Goal: Contribute content

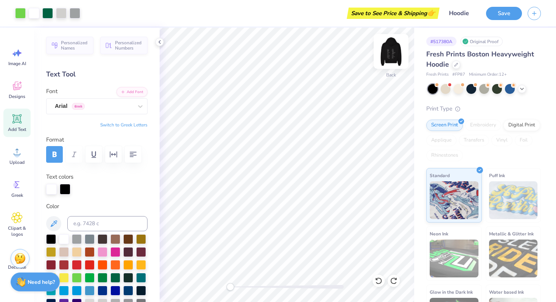
click at [392, 46] on img at bounding box center [391, 51] width 30 height 30
click at [395, 48] on img at bounding box center [390, 51] width 15 height 15
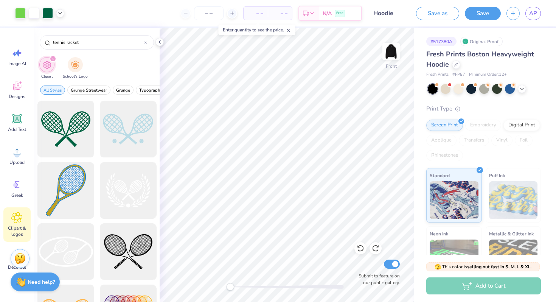
scroll to position [37, 0]
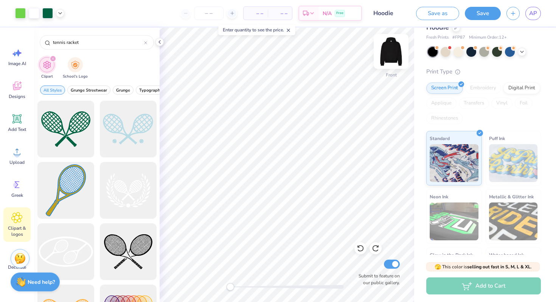
click at [388, 57] on img at bounding box center [391, 51] width 30 height 30
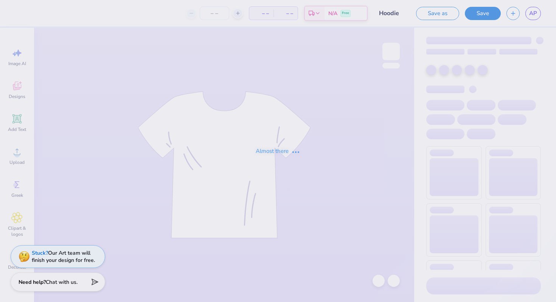
type input "Hoodie"
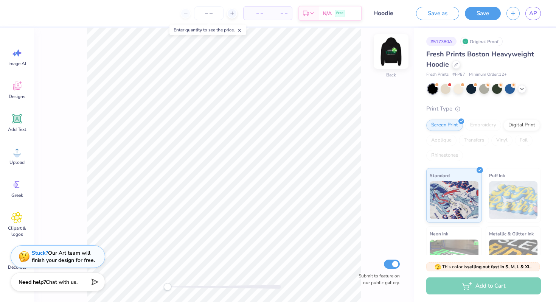
click at [389, 55] on img at bounding box center [391, 51] width 30 height 30
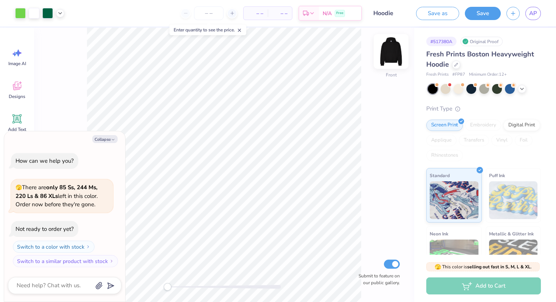
click at [391, 56] on img at bounding box center [391, 51] width 30 height 30
click at [405, 61] on div "Back Submit to feature on our public gallery." at bounding box center [224, 165] width 380 height 274
click at [399, 61] on div at bounding box center [391, 51] width 35 height 35
type textarea "x"
